Goal: Transaction & Acquisition: Purchase product/service

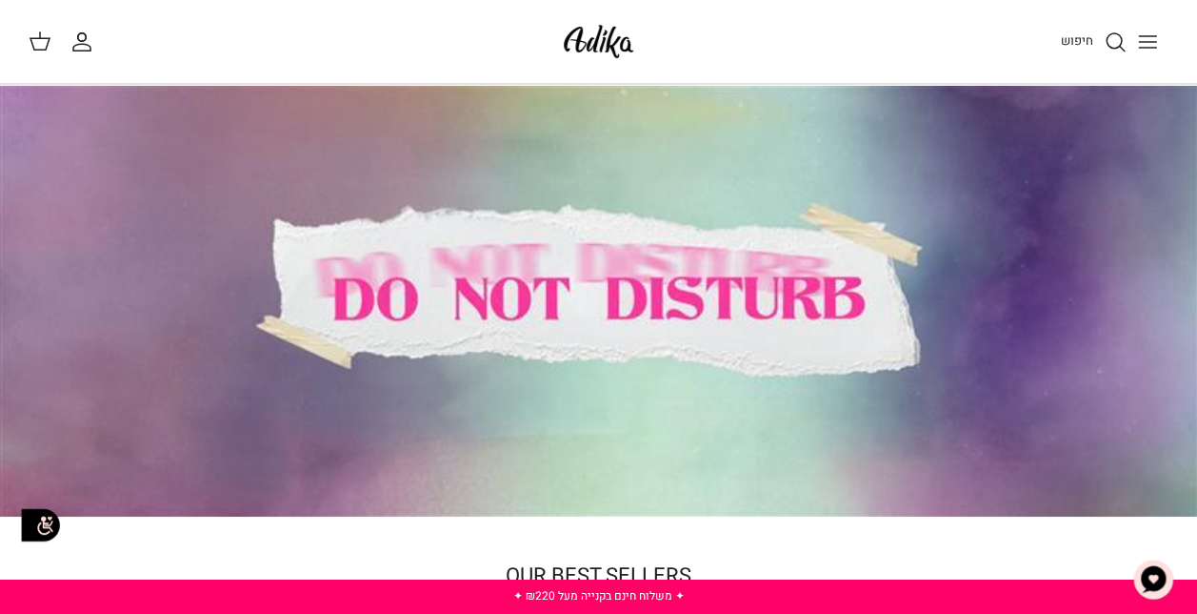
click at [574, 276] on div at bounding box center [598, 301] width 1197 height 432
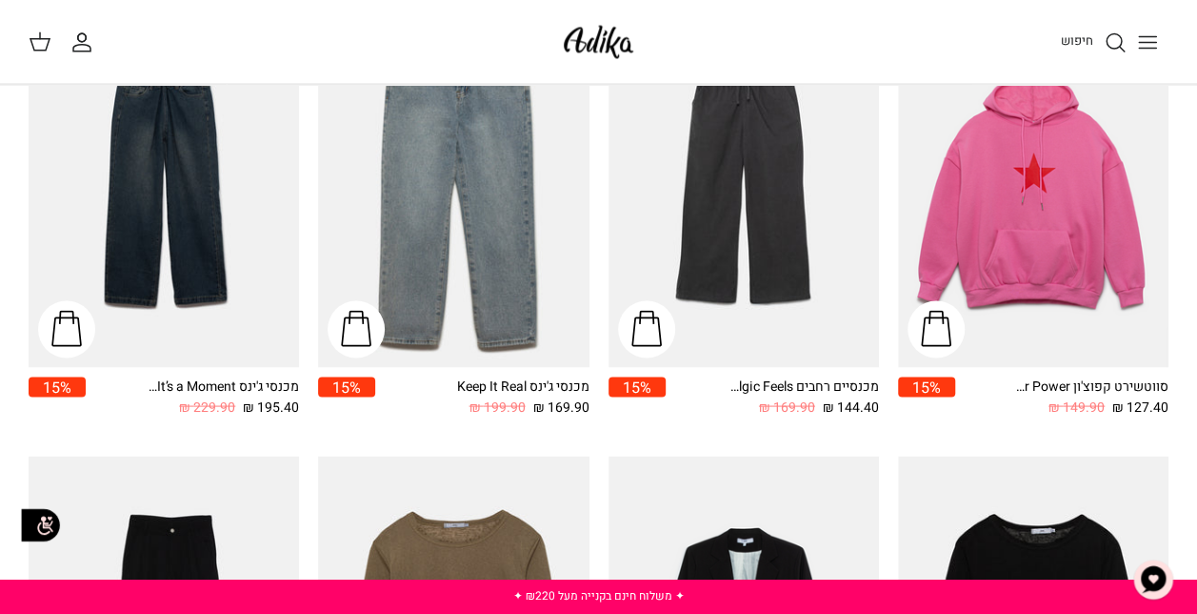
scroll to position [1652, 0]
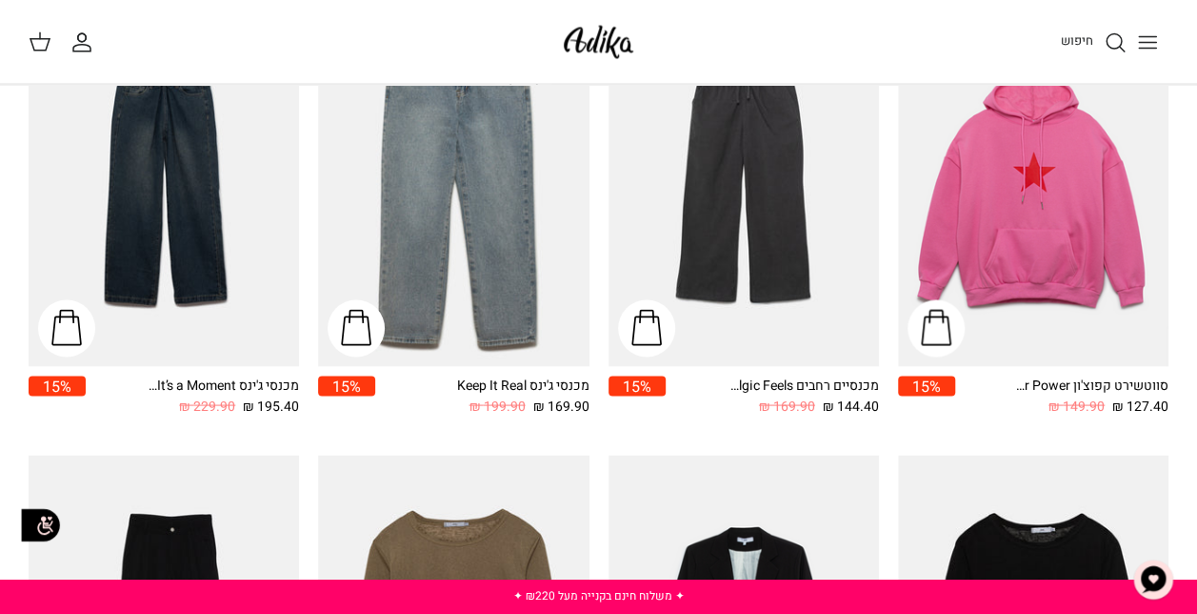
click at [1159, 46] on button "Toggle menu" at bounding box center [1148, 42] width 42 height 42
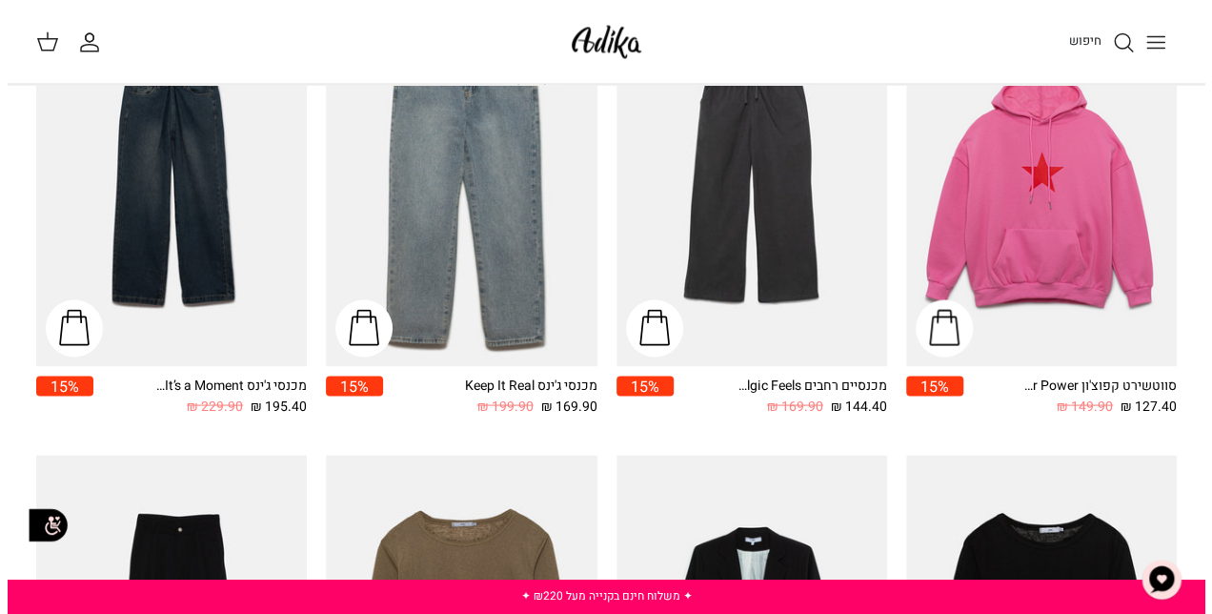
scroll to position [1666, 0]
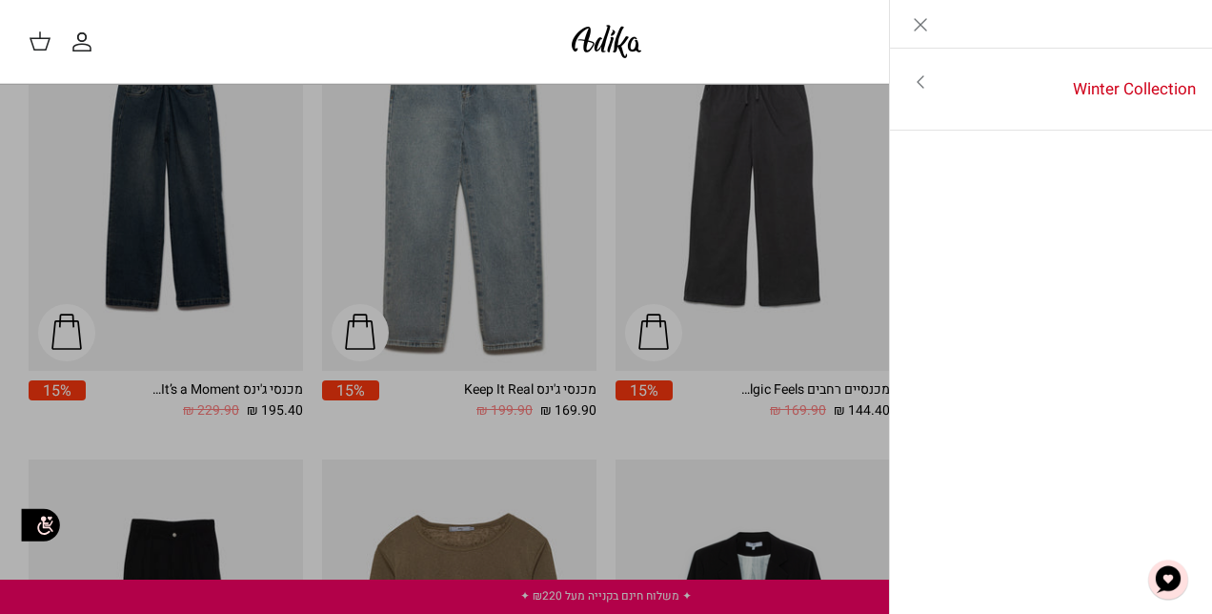
click at [909, 27] on icon "Close" at bounding box center [920, 24] width 23 height 23
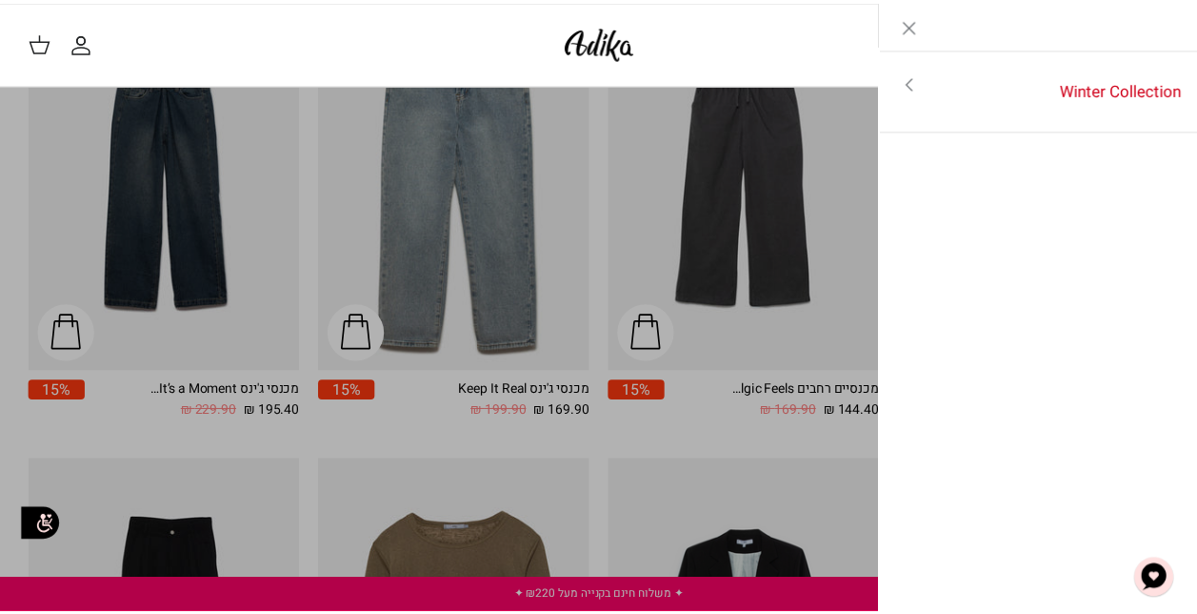
scroll to position [1652, 0]
